Goal: Task Accomplishment & Management: Use online tool/utility

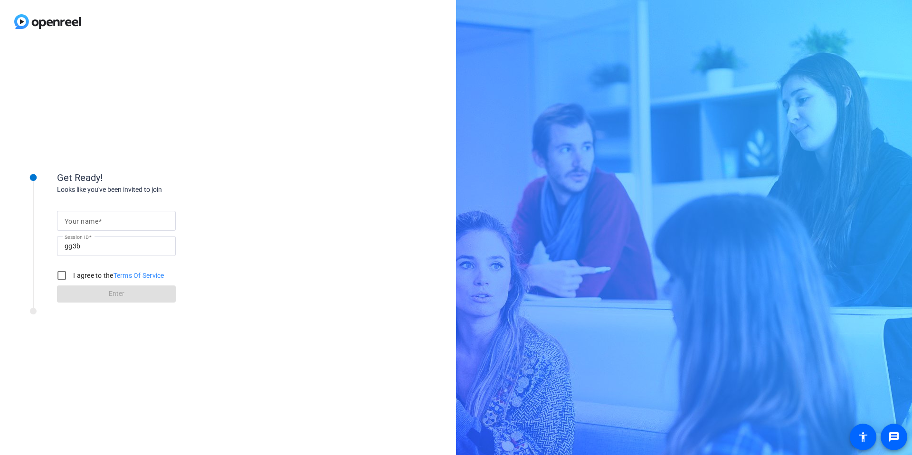
click at [124, 224] on input "Your name" at bounding box center [117, 220] width 104 height 11
type input "[PERSON_NAME]"
click at [96, 279] on label "I agree to the Terms Of Service" at bounding box center [117, 276] width 93 height 10
click at [71, 279] on input "I agree to the Terms Of Service" at bounding box center [61, 275] width 19 height 19
checkbox input "true"
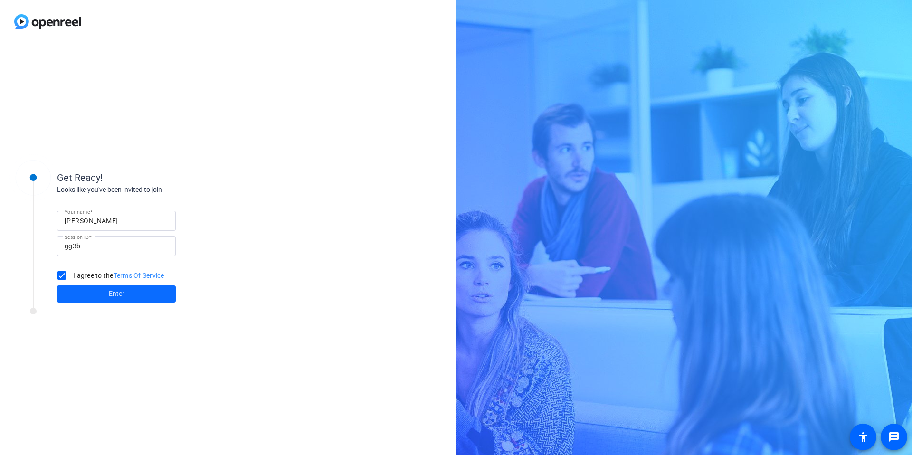
click at [109, 291] on span "Enter" at bounding box center [117, 294] width 16 height 10
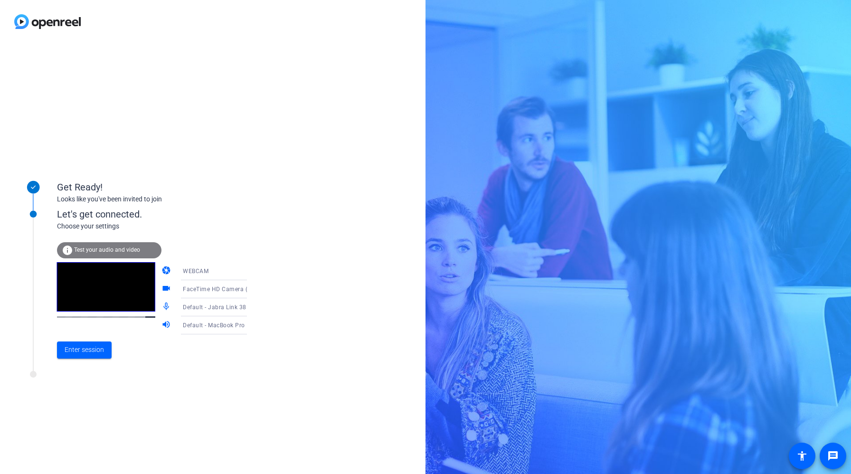
click at [222, 314] on div "Default - Jabra Link 380 (0b0e:24c8)" at bounding box center [221, 307] width 76 height 18
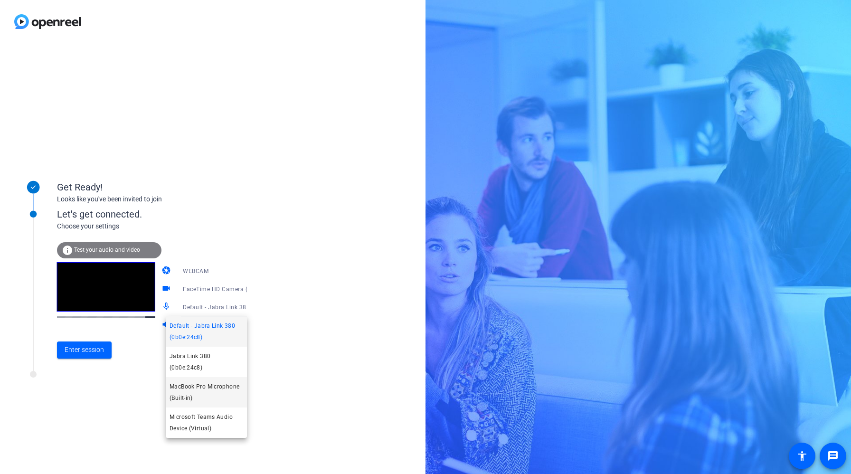
click at [205, 390] on span "MacBook Pro Microphone (Built-in)" at bounding box center [207, 392] width 74 height 23
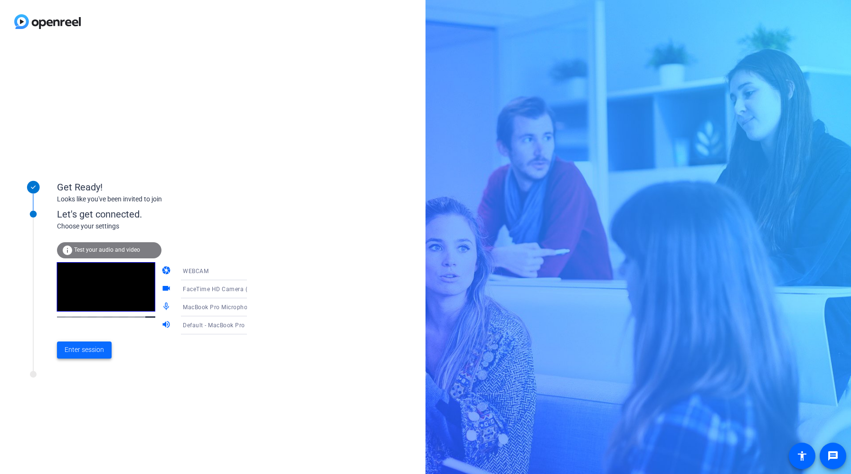
click at [88, 347] on span "Enter session" at bounding box center [84, 350] width 39 height 10
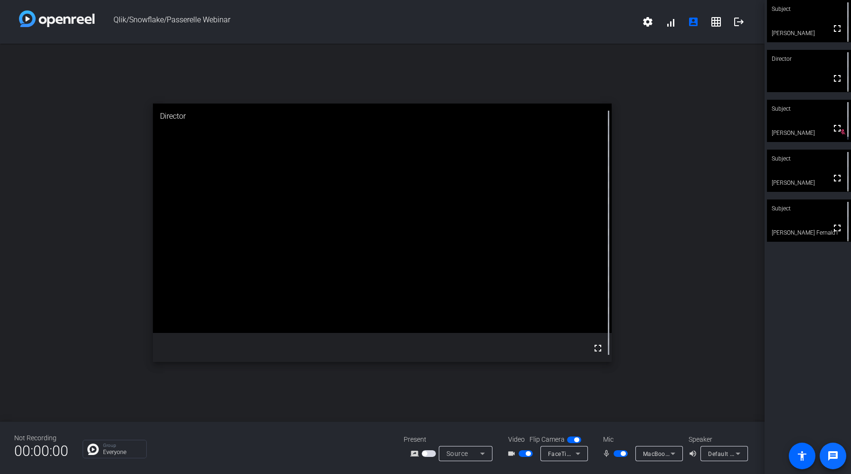
click at [832, 455] on mat-icon "message" at bounding box center [832, 455] width 11 height 11
